Goal: Find specific page/section: Find specific page/section

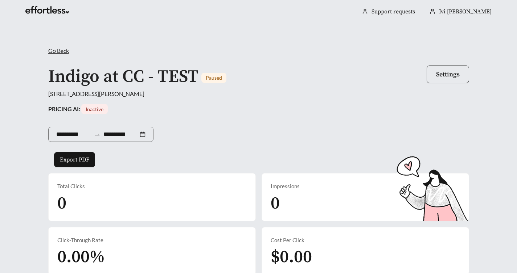
click at [55, 49] on span "Go Back" at bounding box center [58, 50] width 21 height 7
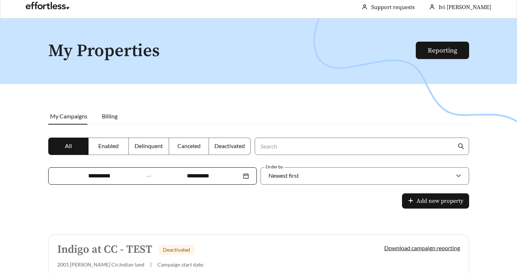
scroll to position [15, 0]
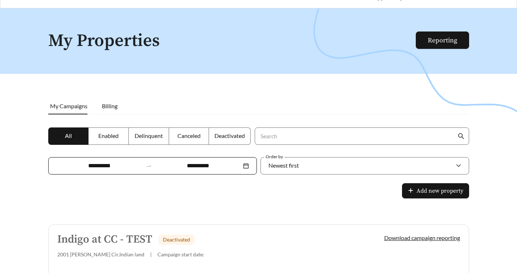
click at [257, 234] on div "Indigo at CC - TEST Deactivated" at bounding box center [208, 240] width 302 height 12
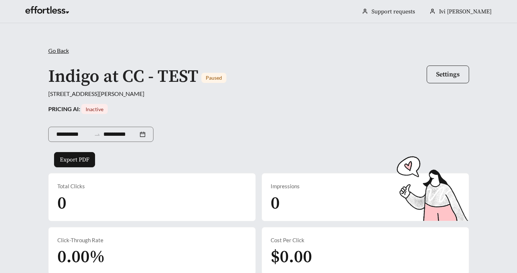
click at [55, 52] on span "Go Back" at bounding box center [58, 50] width 21 height 7
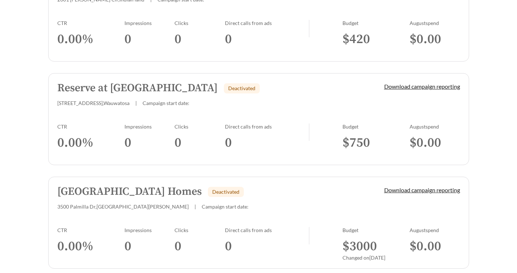
scroll to position [274, 0]
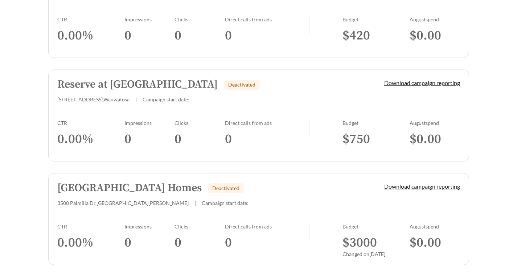
click at [244, 173] on link "North Park Apartment Homes Deactivated 3500 Palmilla Dr , San jose | Campaign s…" at bounding box center [258, 219] width 421 height 92
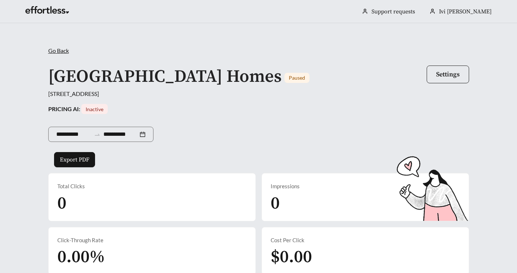
click at [62, 53] on span "Go Back" at bounding box center [58, 50] width 21 height 7
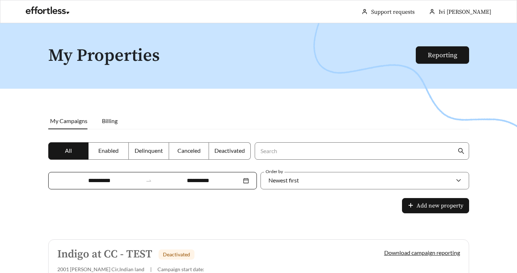
click at [71, 152] on span "All" at bounding box center [68, 150] width 7 height 7
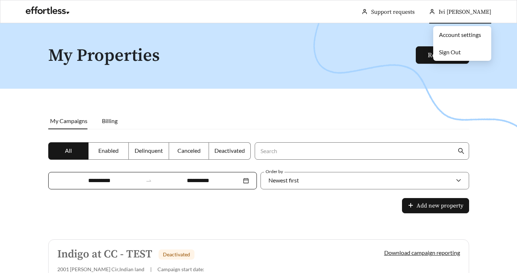
click at [457, 50] on span "Sign Out" at bounding box center [450, 52] width 22 height 7
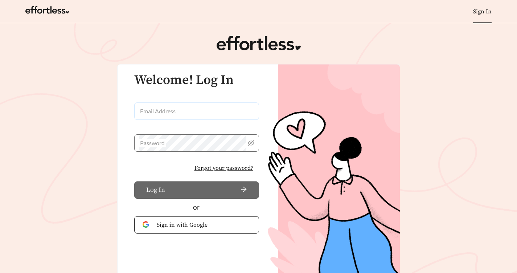
click at [193, 118] on input "Email Address" at bounding box center [196, 111] width 125 height 17
type input "**********"
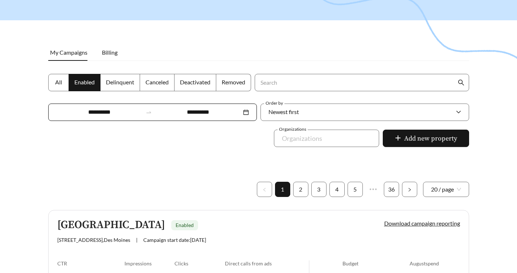
scroll to position [79, 0]
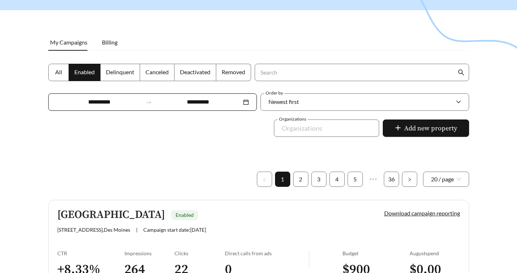
click at [248, 209] on div "Capitol Grove Enabled 4216 E 50th St , Des Moines | Campaign start date: 2025-0…" at bounding box center [208, 221] width 302 height 24
